Goal: Transaction & Acquisition: Purchase product/service

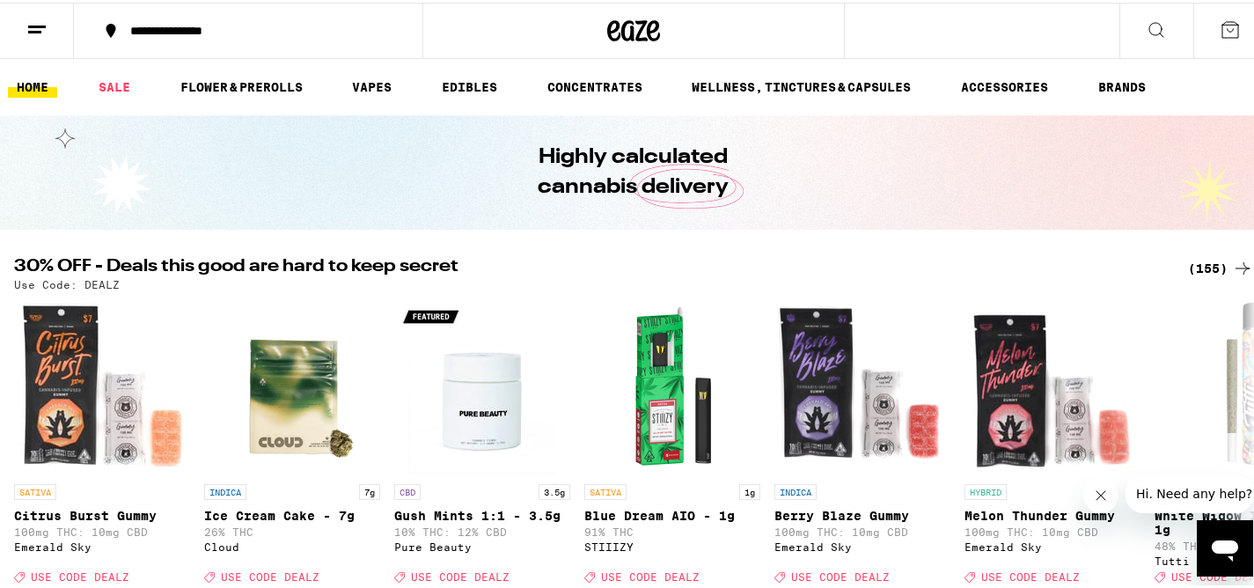
click at [1199, 268] on div "(155)" at bounding box center [1220, 265] width 65 height 21
